Goal: Task Accomplishment & Management: Manage account settings

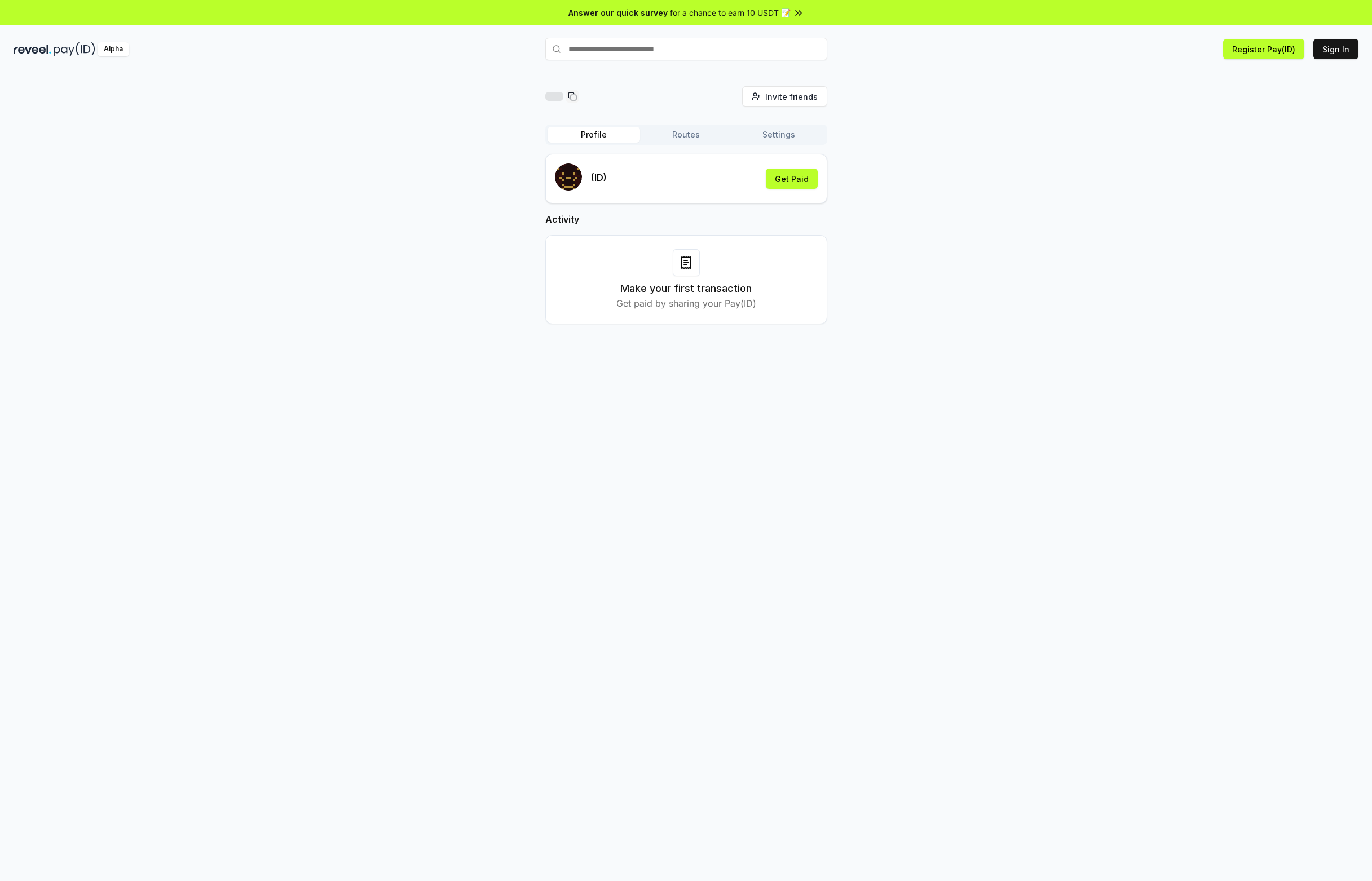
click at [695, 256] on div at bounding box center [686, 263] width 27 height 27
click at [691, 141] on button "Routes" at bounding box center [686, 135] width 92 height 16
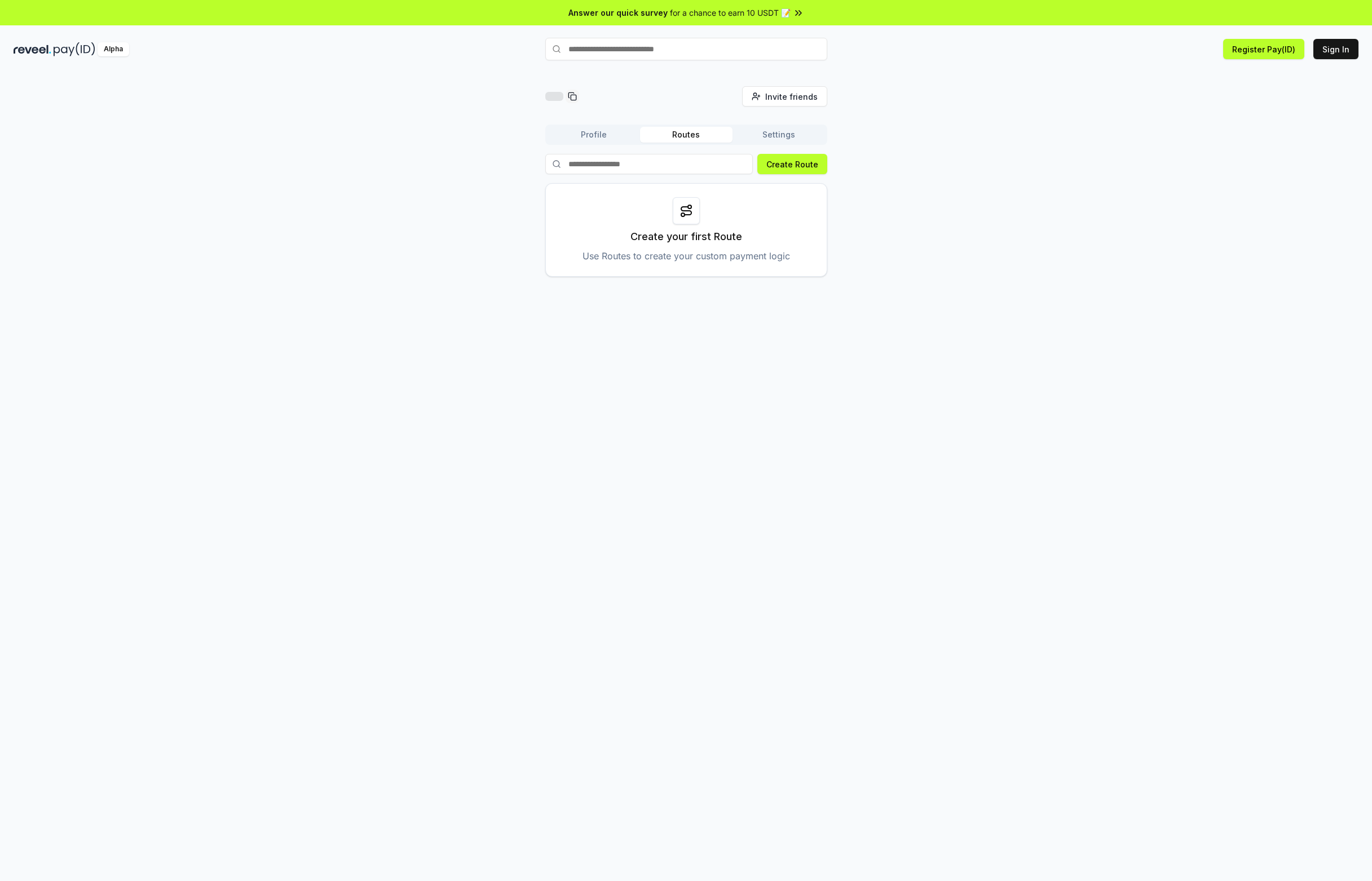
click at [765, 144] on div "Profile Routes Settings" at bounding box center [686, 135] width 282 height 21
click at [780, 136] on button "Settings" at bounding box center [778, 135] width 92 height 16
